Goal: Find specific page/section: Find specific page/section

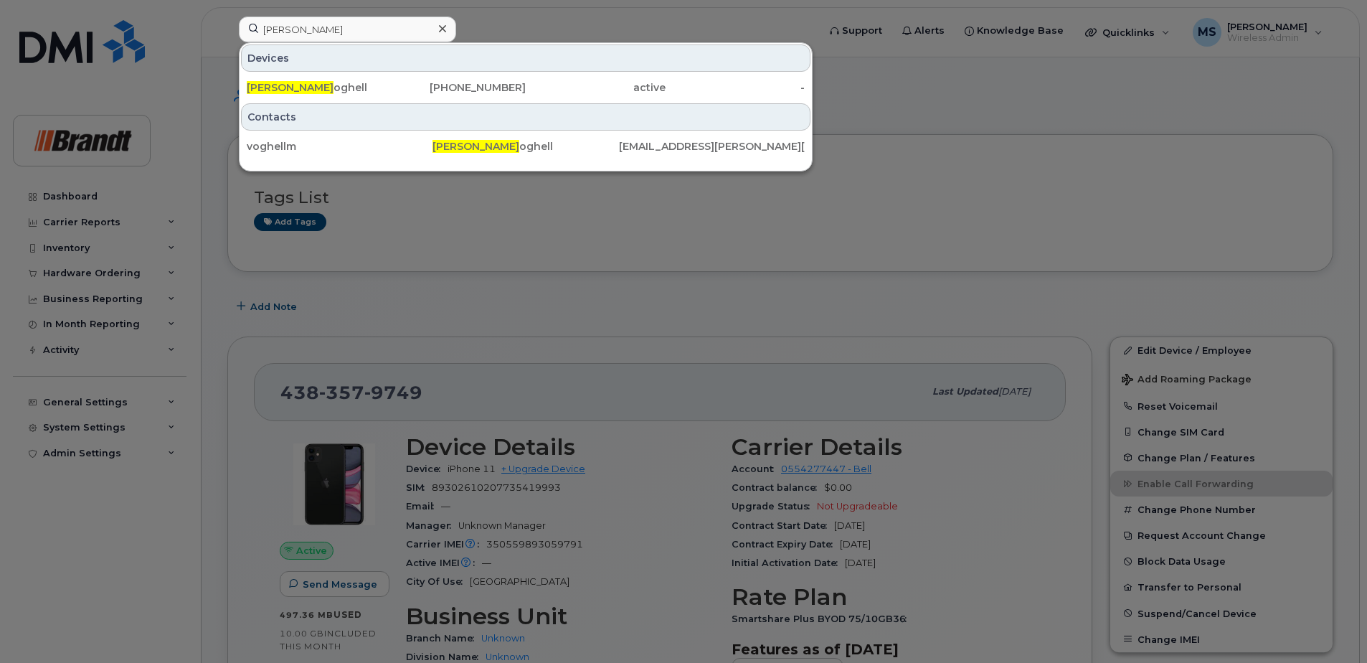
type input "mark v"
click at [452, 86] on div "250-755-9787" at bounding box center [457, 87] width 140 height 14
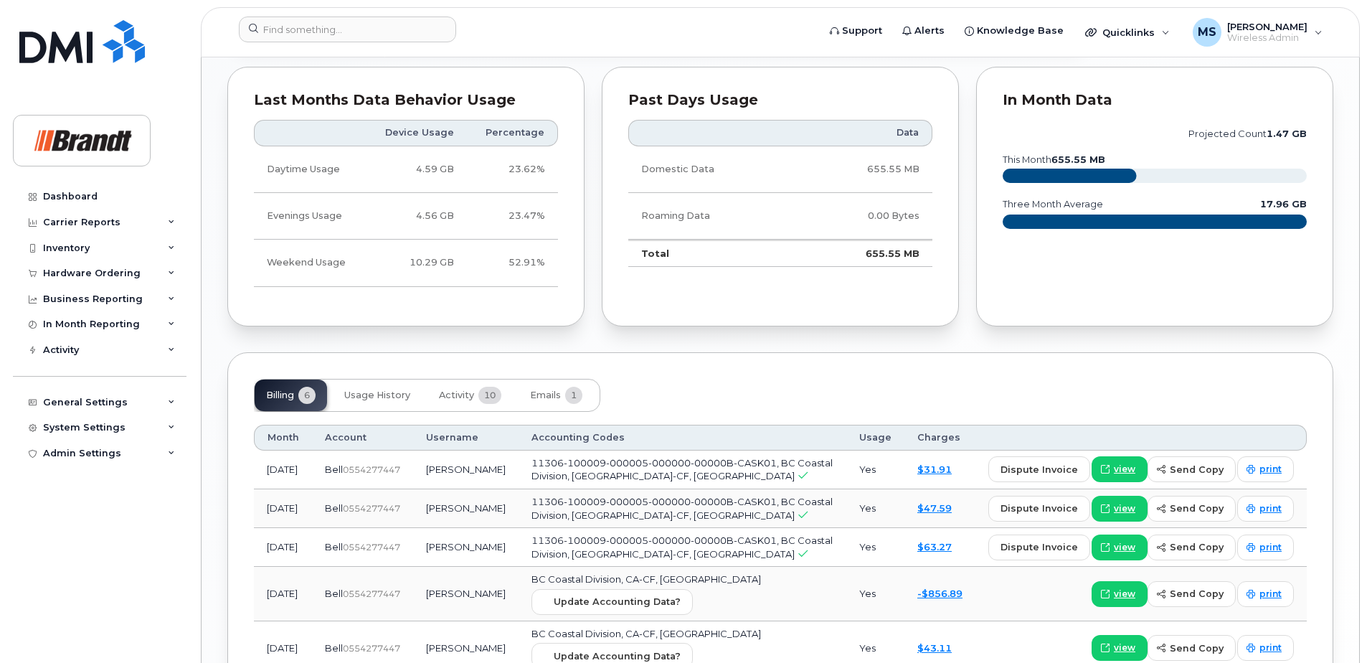
scroll to position [912, 0]
